Goal: Information Seeking & Learning: Learn about a topic

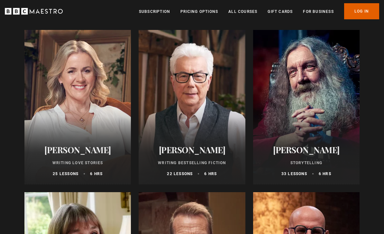
scroll to position [240, 0]
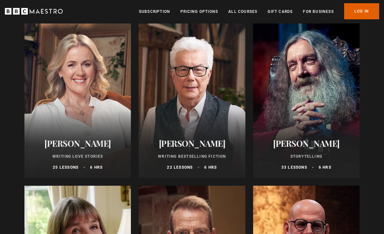
click at [326, 101] on div at bounding box center [306, 101] width 106 height 154
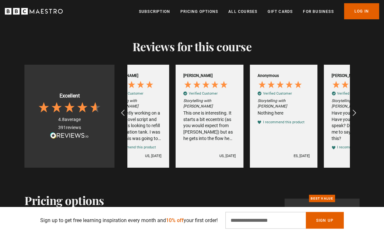
scroll to position [0, 222]
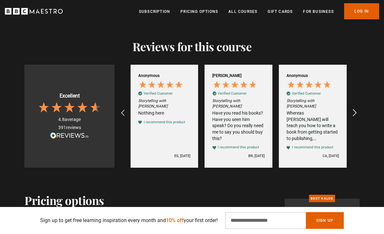
click at [355, 117] on icon "REVIEWS.io Carousel Scroll Right" at bounding box center [354, 112] width 9 height 9
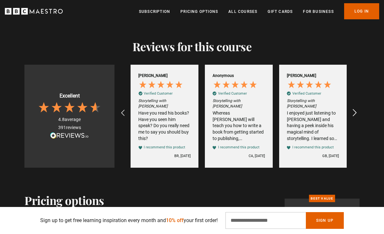
click at [353, 117] on icon "REVIEWS.io Carousel Scroll Right" at bounding box center [354, 112] width 9 height 9
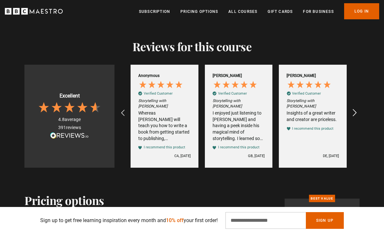
click at [352, 117] on icon "REVIEWS.io Carousel Scroll Right" at bounding box center [354, 112] width 9 height 9
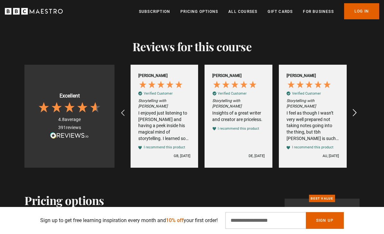
click at [353, 117] on icon "REVIEWS.io Carousel Scroll Right" at bounding box center [354, 112] width 9 height 9
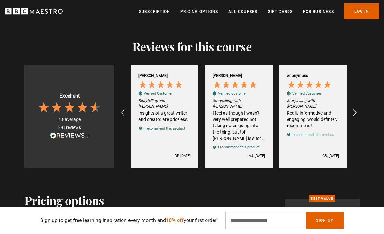
click at [351, 117] on icon "REVIEWS.io Carousel Scroll Right" at bounding box center [354, 112] width 9 height 9
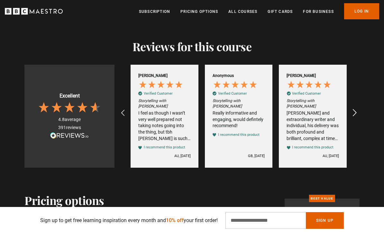
click at [352, 117] on icon "REVIEWS.io Carousel Scroll Right" at bounding box center [354, 112] width 9 height 9
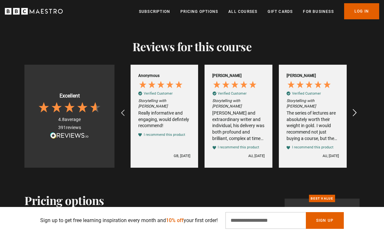
click at [351, 117] on icon "REVIEWS.io Carousel Scroll Right" at bounding box center [354, 112] width 9 height 9
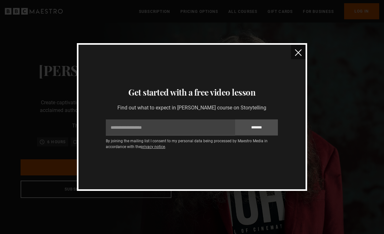
click at [300, 53] on img "close" at bounding box center [298, 52] width 7 height 7
